Goal: Check status: Check status

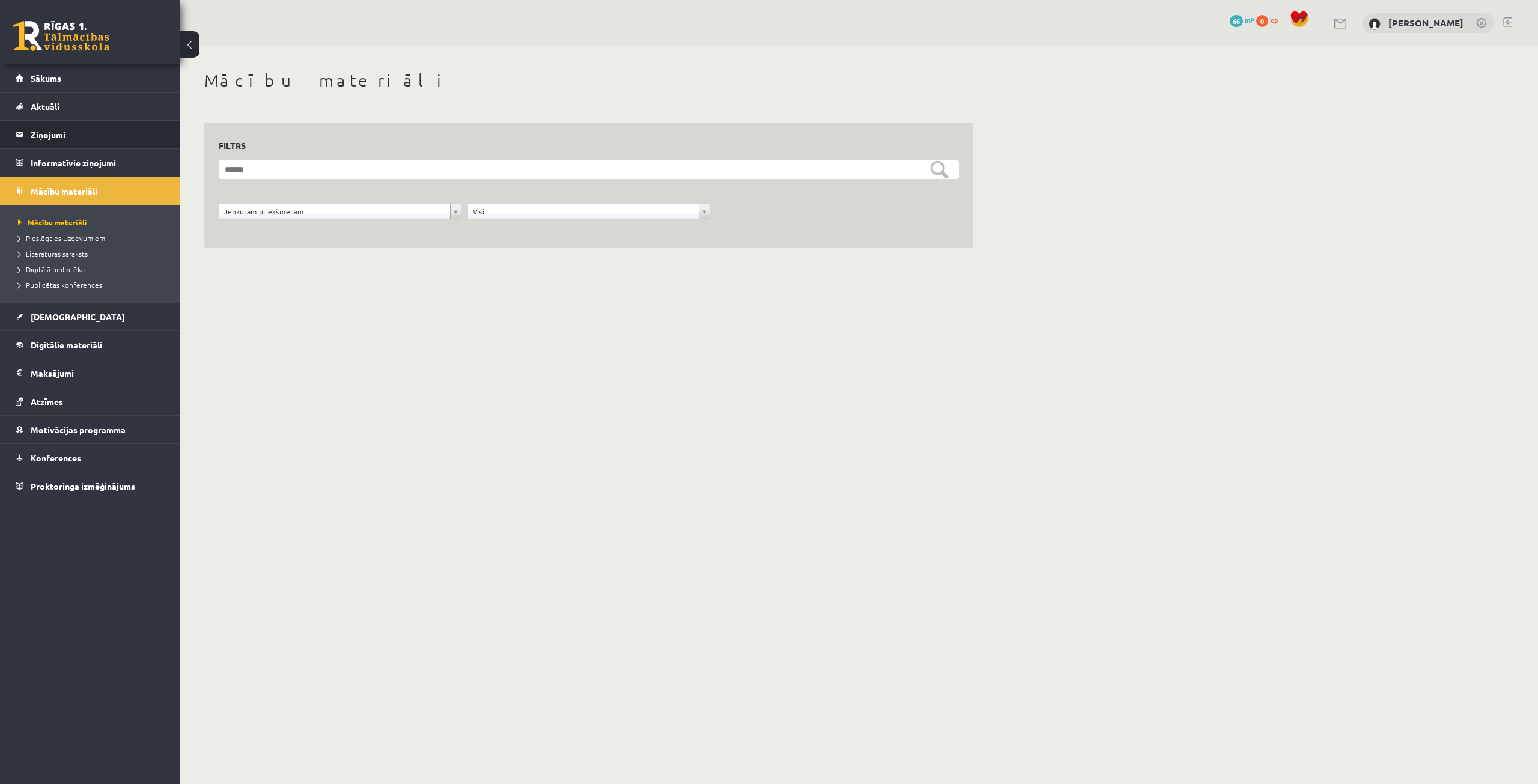
click at [72, 129] on legend "Ziņojumi 0" at bounding box center [98, 134] width 135 height 27
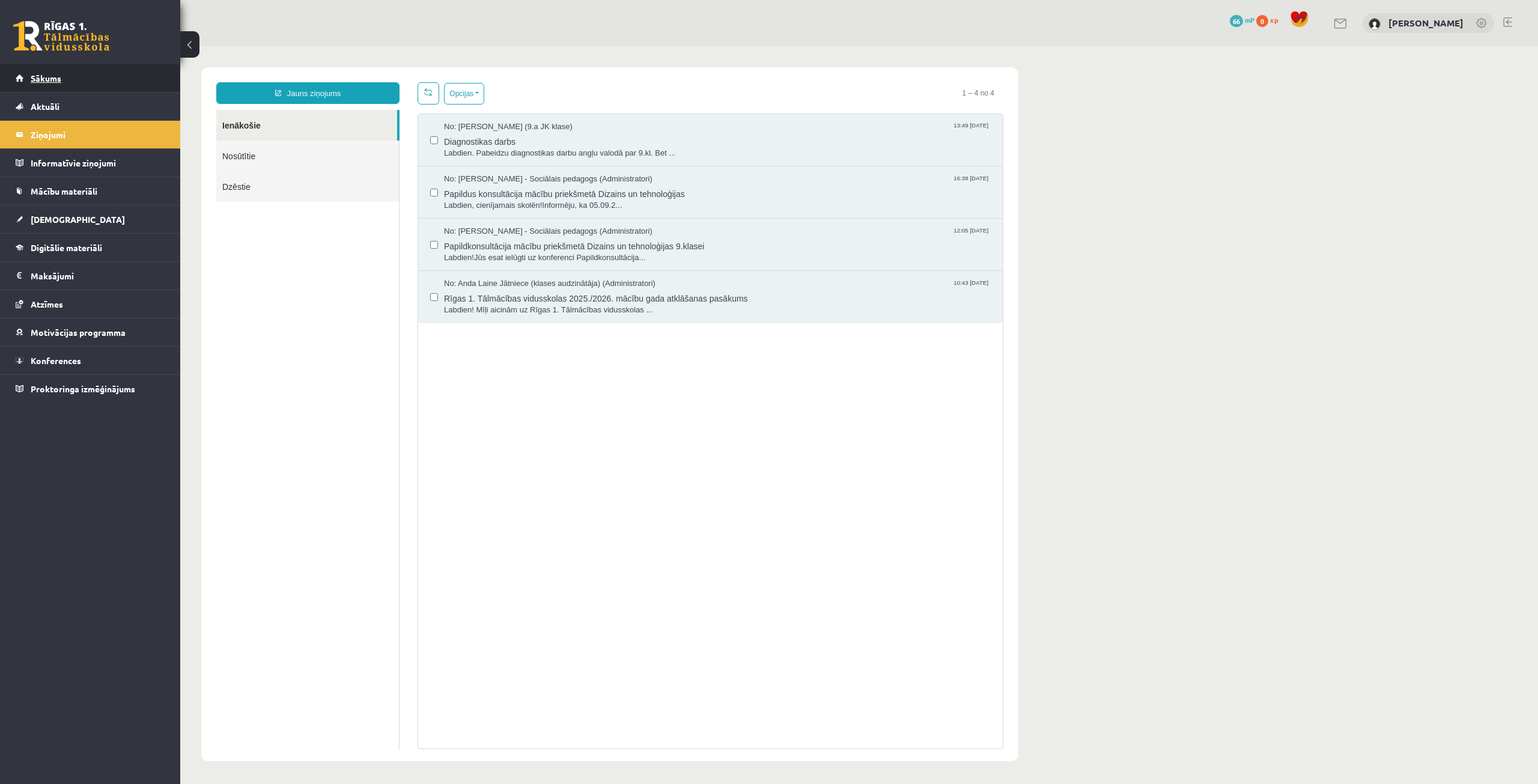
click at [77, 82] on link "Sākums" at bounding box center [91, 77] width 150 height 27
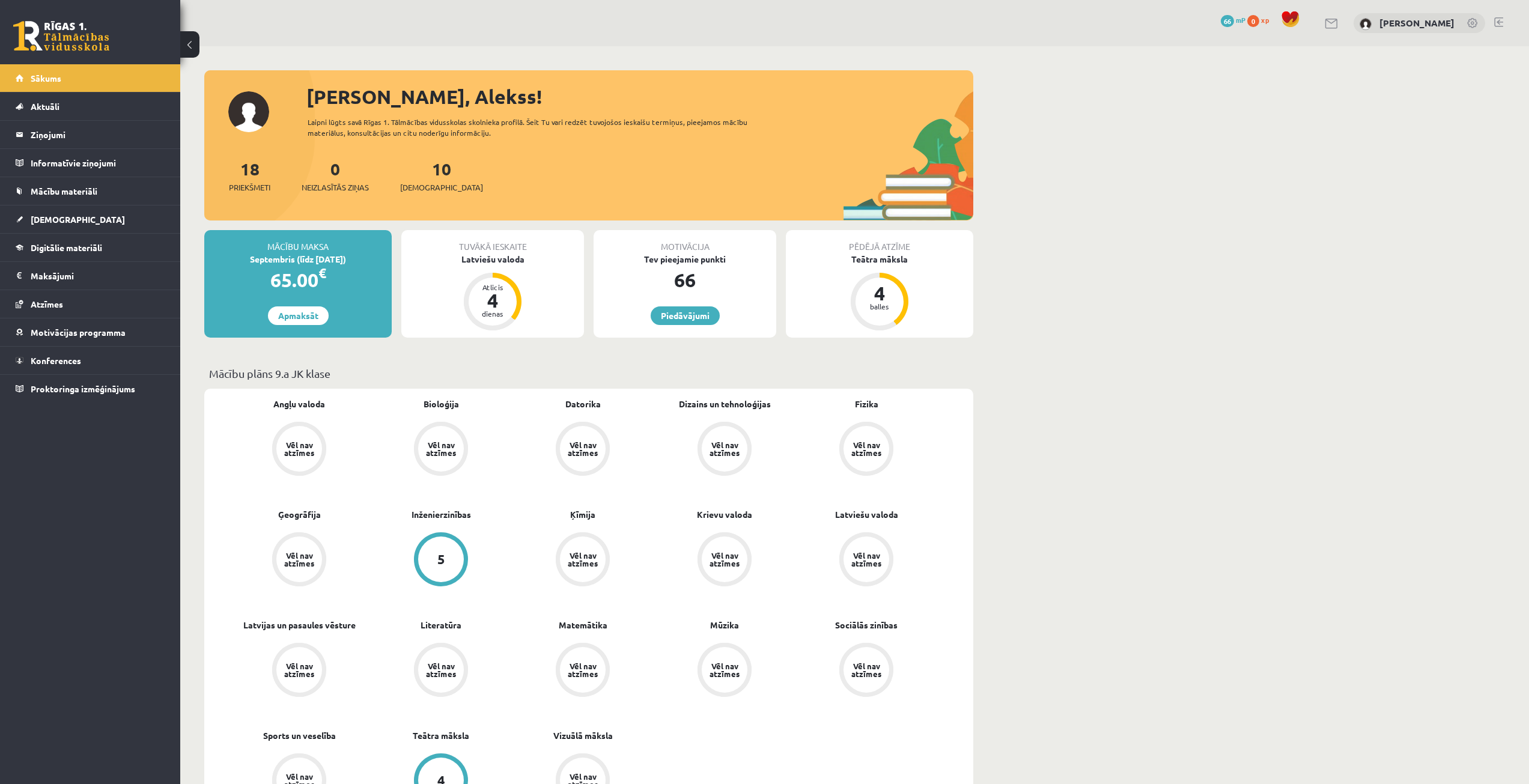
scroll to position [686, 0]
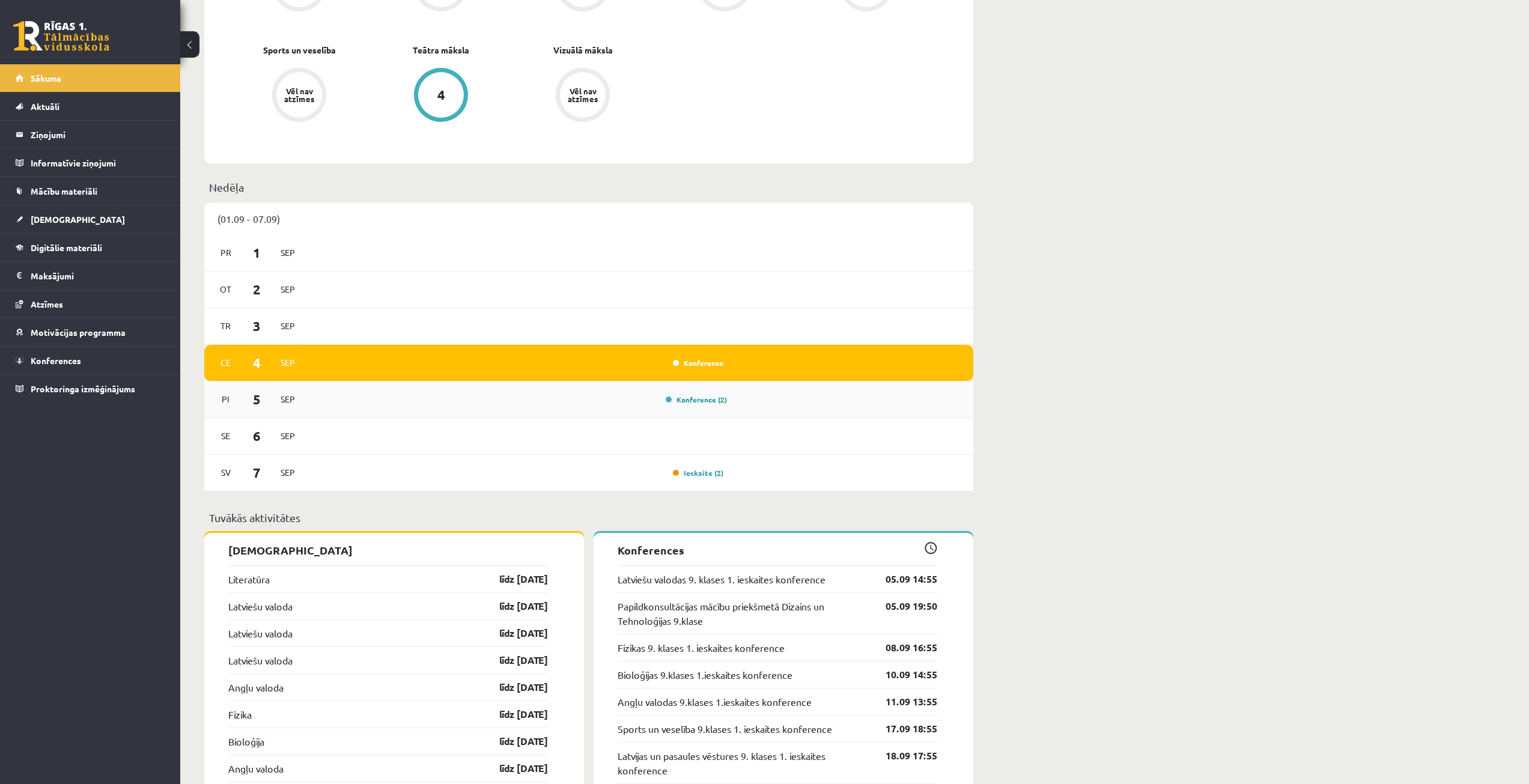
click at [778, 415] on div "Pi 5 Sep Konference (2)" at bounding box center [588, 400] width 769 height 37
click at [720, 448] on div "Se 6 Sep" at bounding box center [588, 437] width 769 height 37
click at [701, 397] on div "Konference (2)" at bounding box center [693, 399] width 67 height 12
click at [697, 402] on link "Konference (2)" at bounding box center [697, 400] width 62 height 10
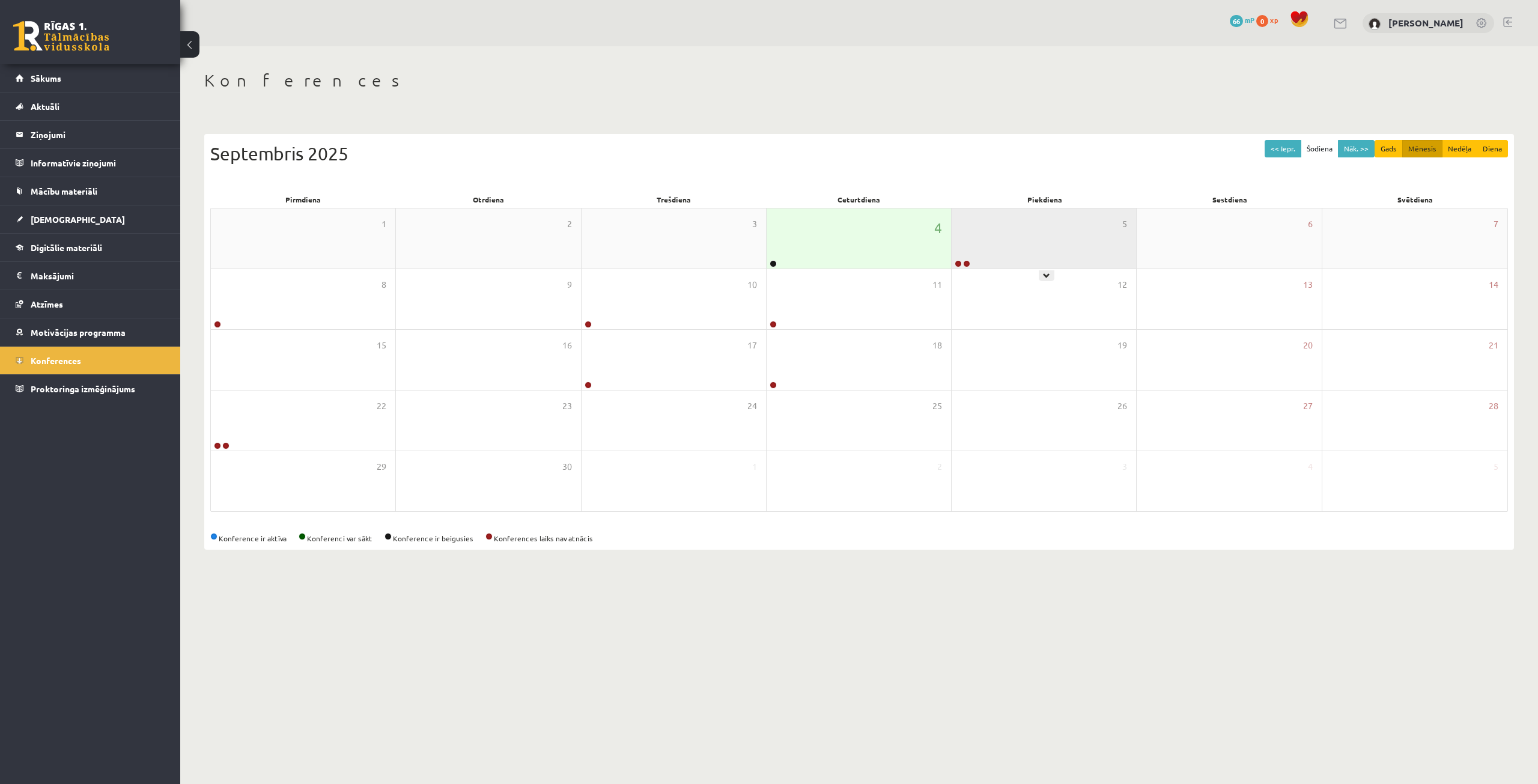
click at [1050, 268] on div "5" at bounding box center [1043, 238] width 184 height 60
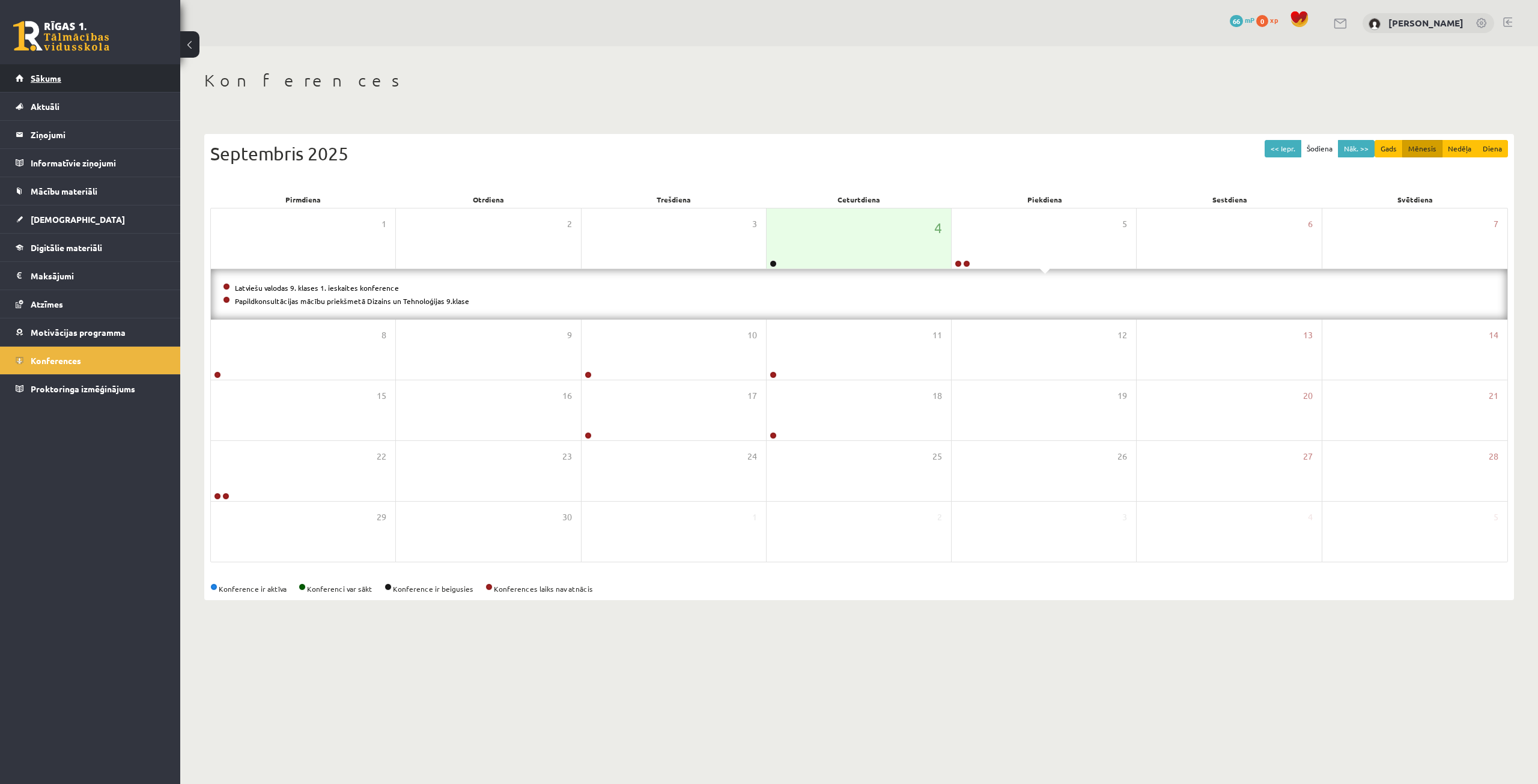
click at [51, 71] on link "Sākums" at bounding box center [91, 77] width 150 height 27
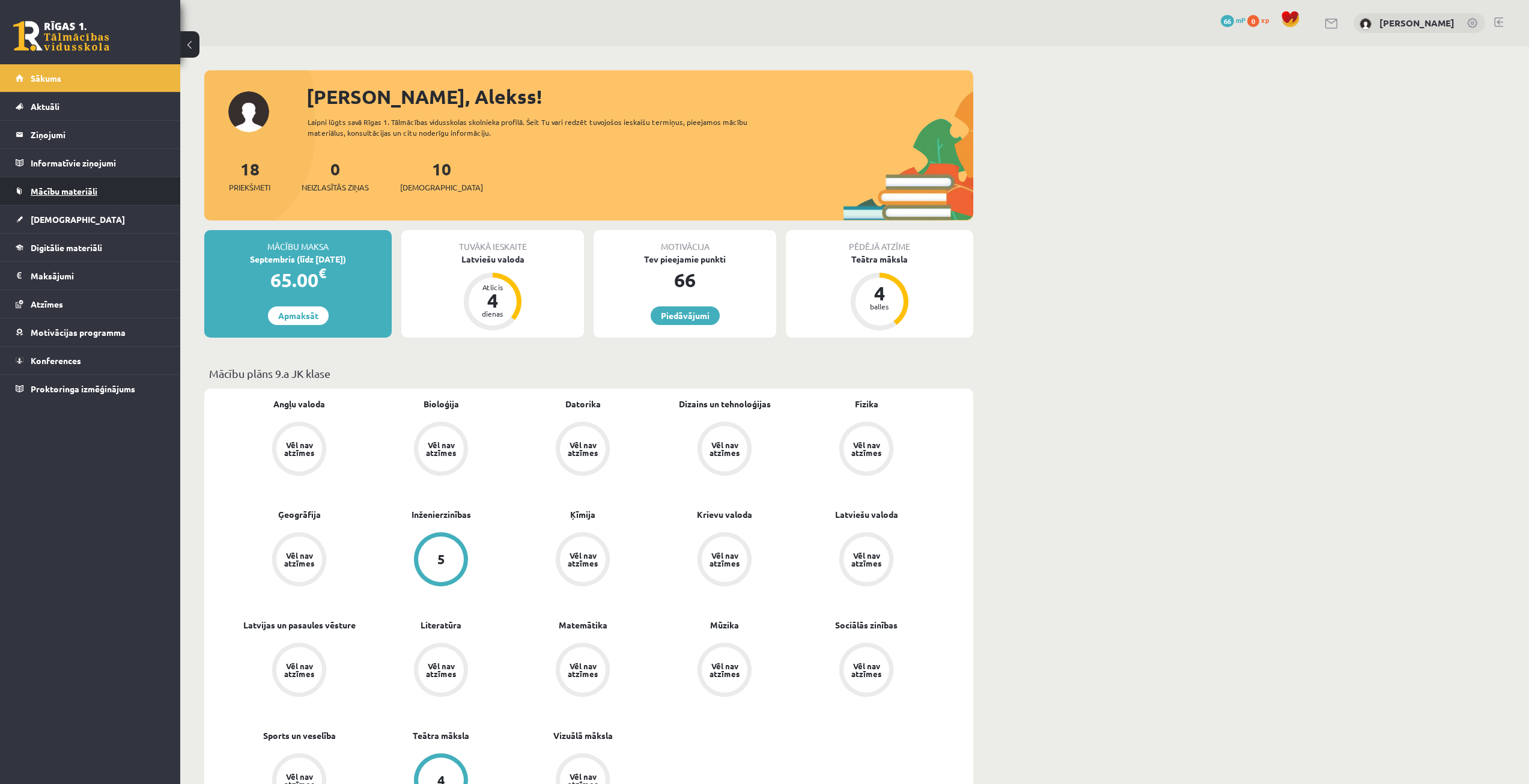
click at [81, 183] on link "Mācību materiāli" at bounding box center [91, 191] width 150 height 27
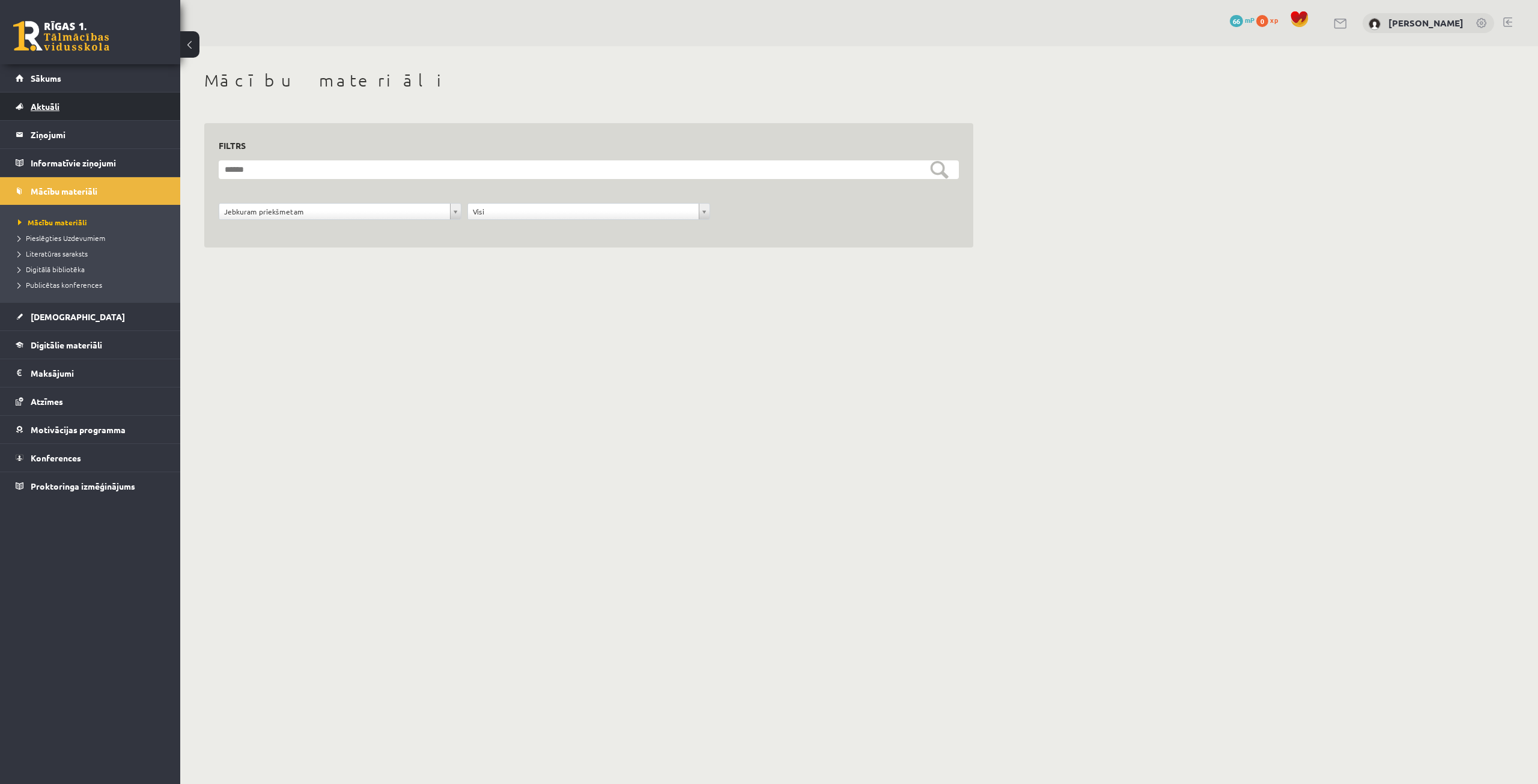
click at [64, 109] on link "Aktuāli" at bounding box center [91, 106] width 150 height 27
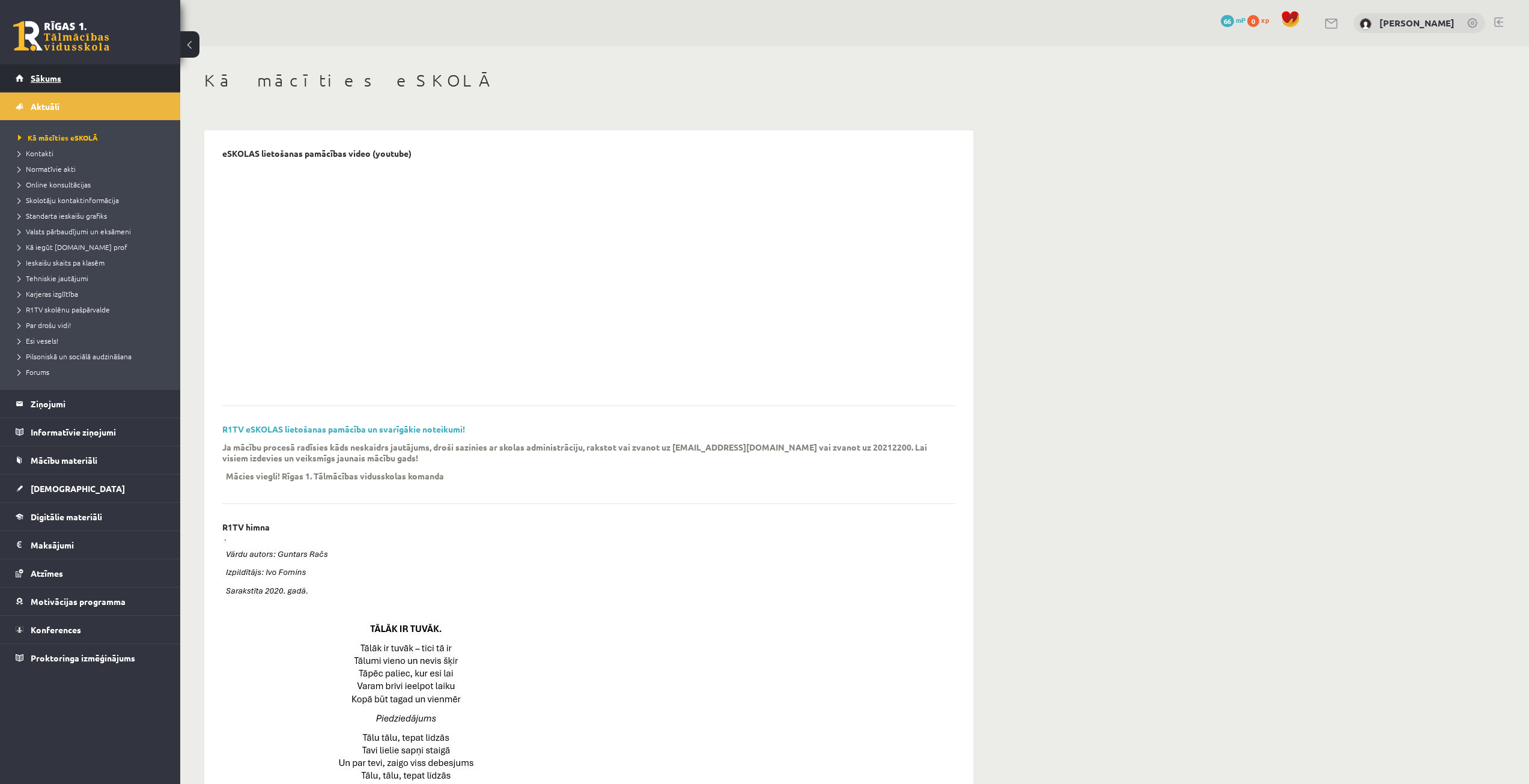
click at [91, 81] on link "Sākums" at bounding box center [91, 77] width 150 height 27
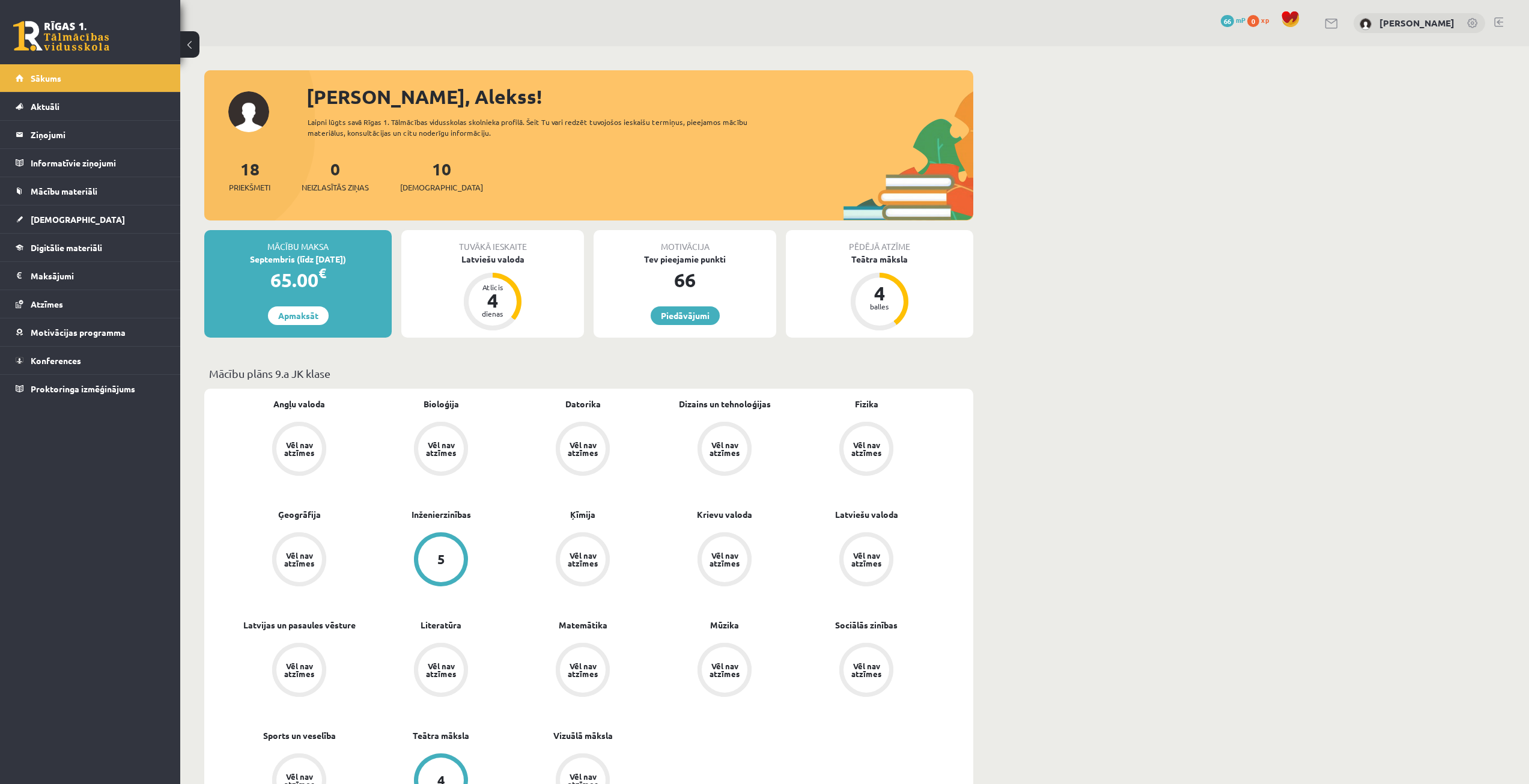
click at [433, 172] on div "10 Ieskaites" at bounding box center [442, 174] width 83 height 37
click at [420, 174] on link "10 Ieskaites" at bounding box center [442, 176] width 83 height 36
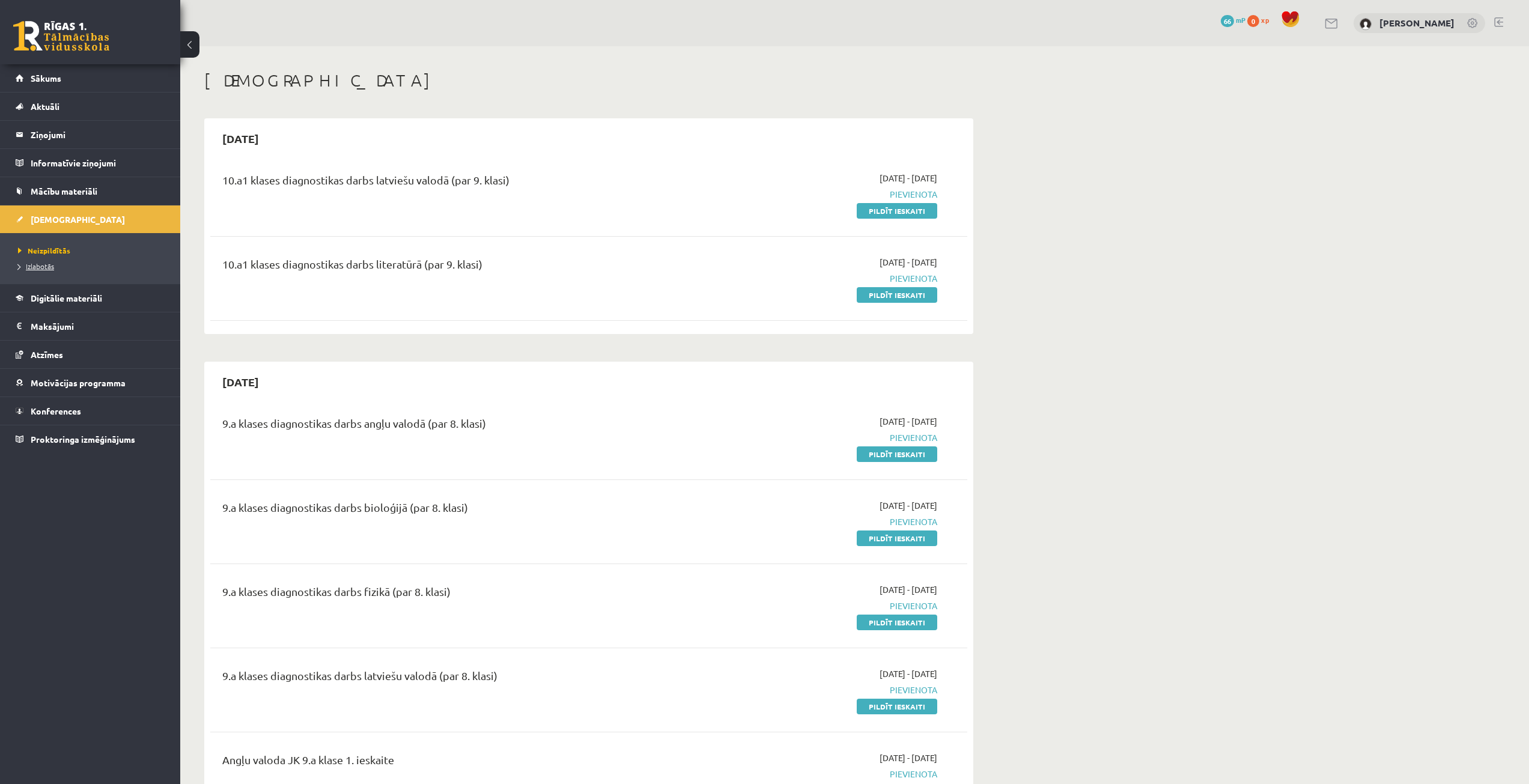
click at [25, 263] on span "Izlabotās" at bounding box center [36, 267] width 36 height 10
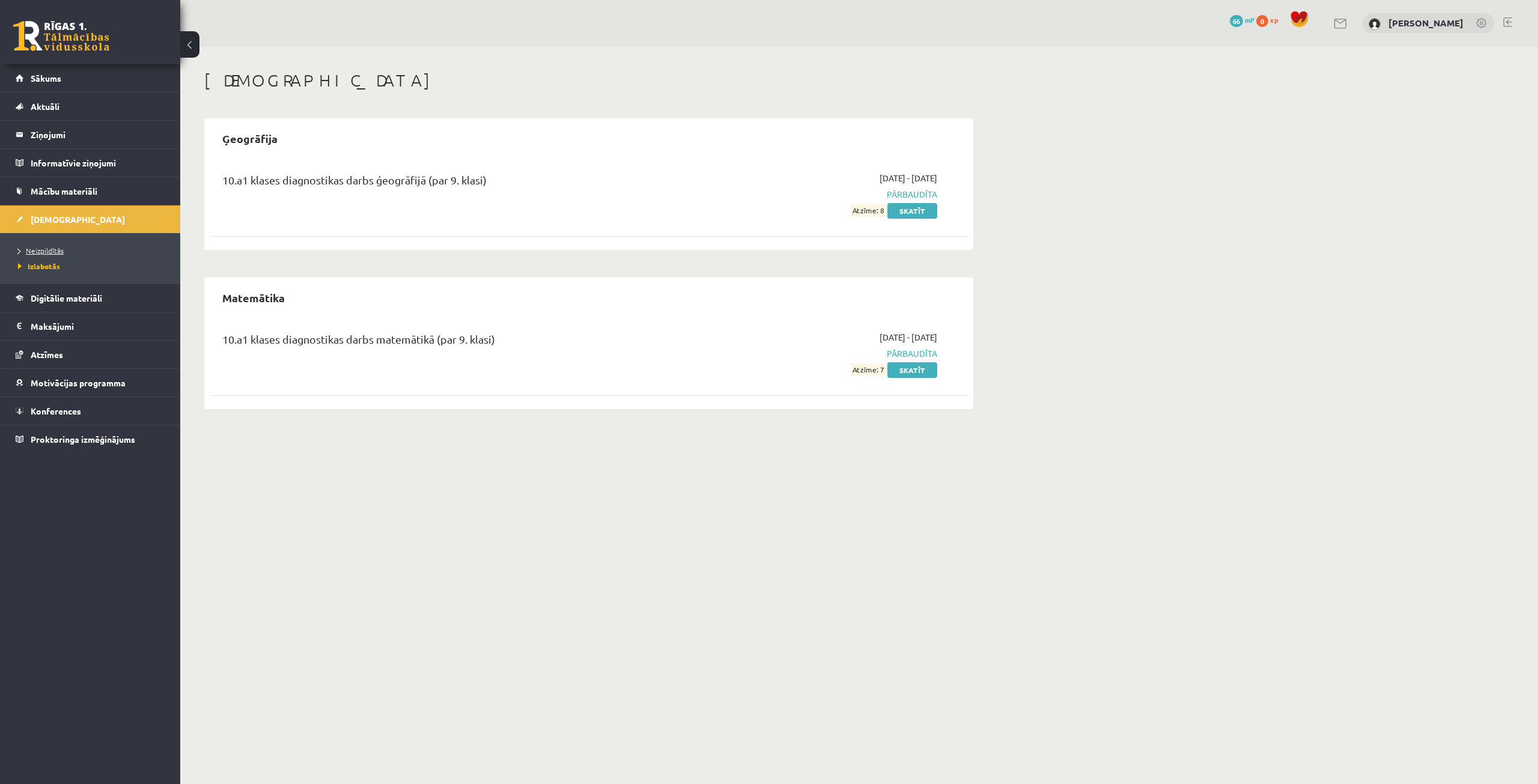
click at [36, 247] on span "Neizpildītās" at bounding box center [41, 251] width 46 height 10
